Goal: Complete application form

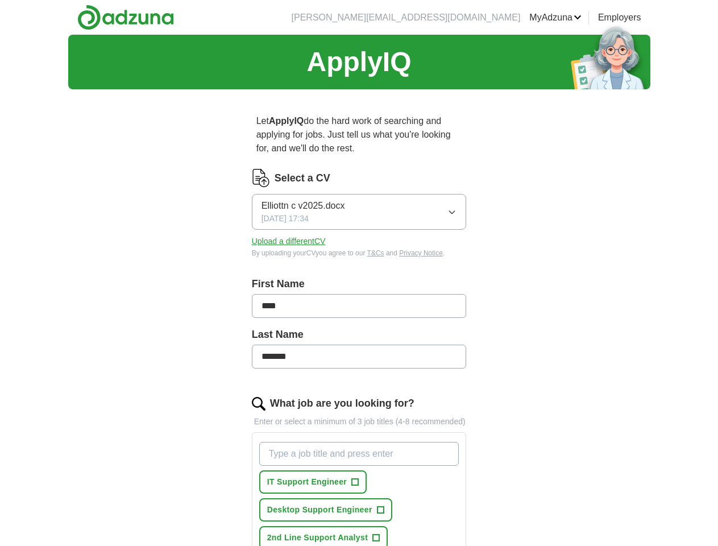
click at [581, 18] on link "MyAdzuna" at bounding box center [555, 18] width 52 height 14
click at [359, 294] on input "****" at bounding box center [359, 306] width 215 height 24
click at [359, 198] on button "Elliottn c v2025.docx [DATE] 17:34" at bounding box center [359, 212] width 215 height 36
click at [263, 238] on span "Elliottn c v2025.docx" at bounding box center [303, 245] width 84 height 14
click at [285, 476] on span "IT Support Engineer" at bounding box center [307, 482] width 80 height 12
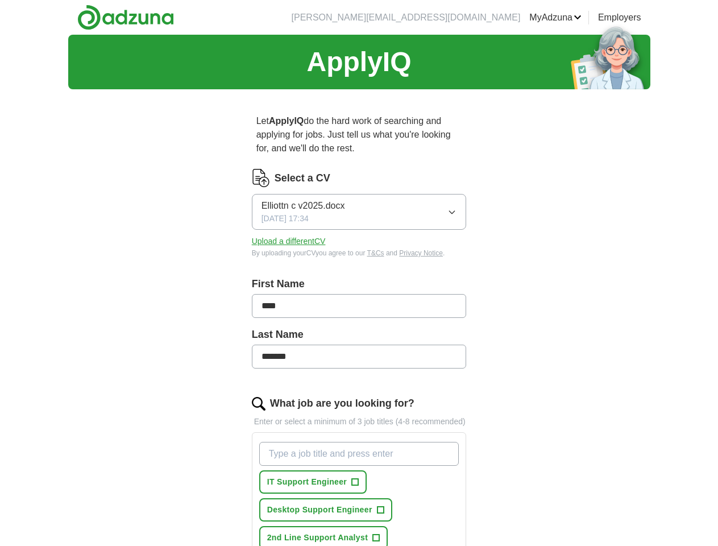
click at [372, 504] on span "Desktop Support Engineer" at bounding box center [319, 510] width 105 height 12
click at [296, 531] on span "2nd Line Support Analyst" at bounding box center [317, 537] width 101 height 12
